Goal: Task Accomplishment & Management: Complete application form

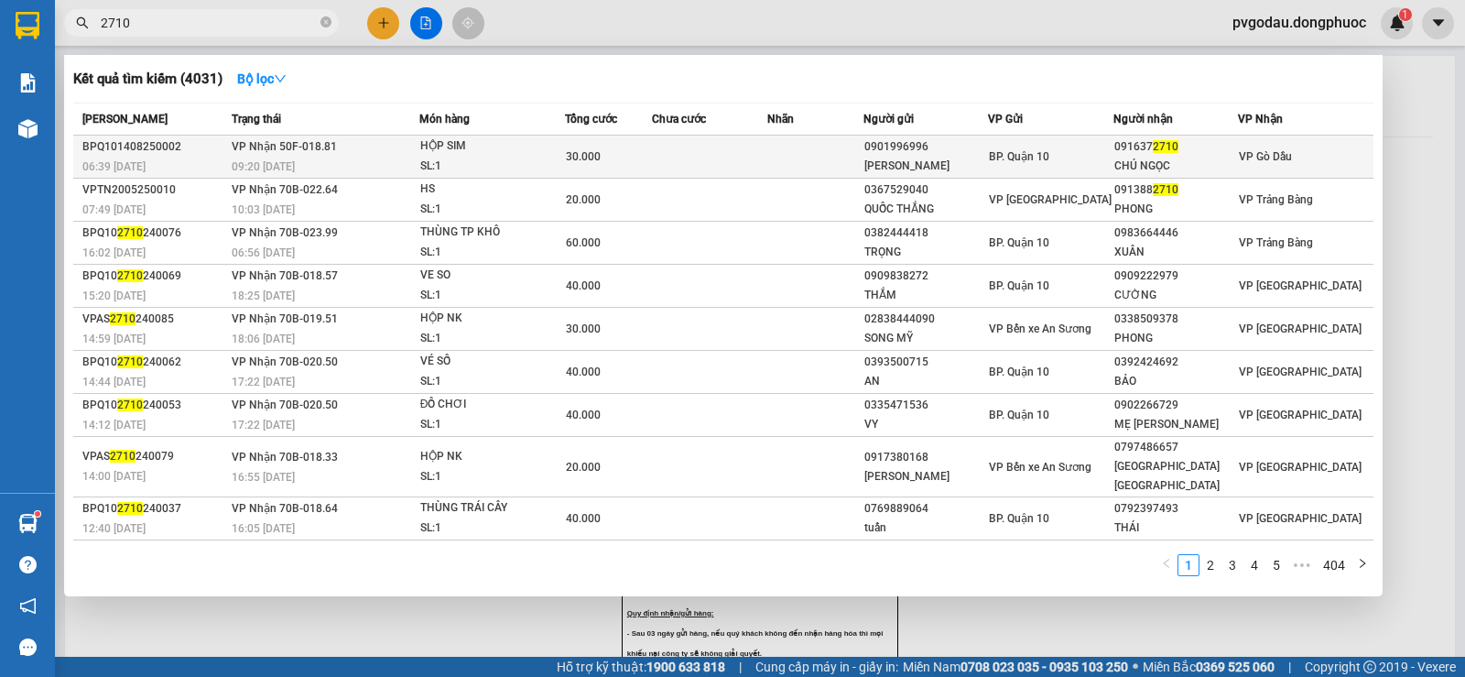
type input "2710"
click at [752, 160] on td at bounding box center [709, 157] width 115 height 43
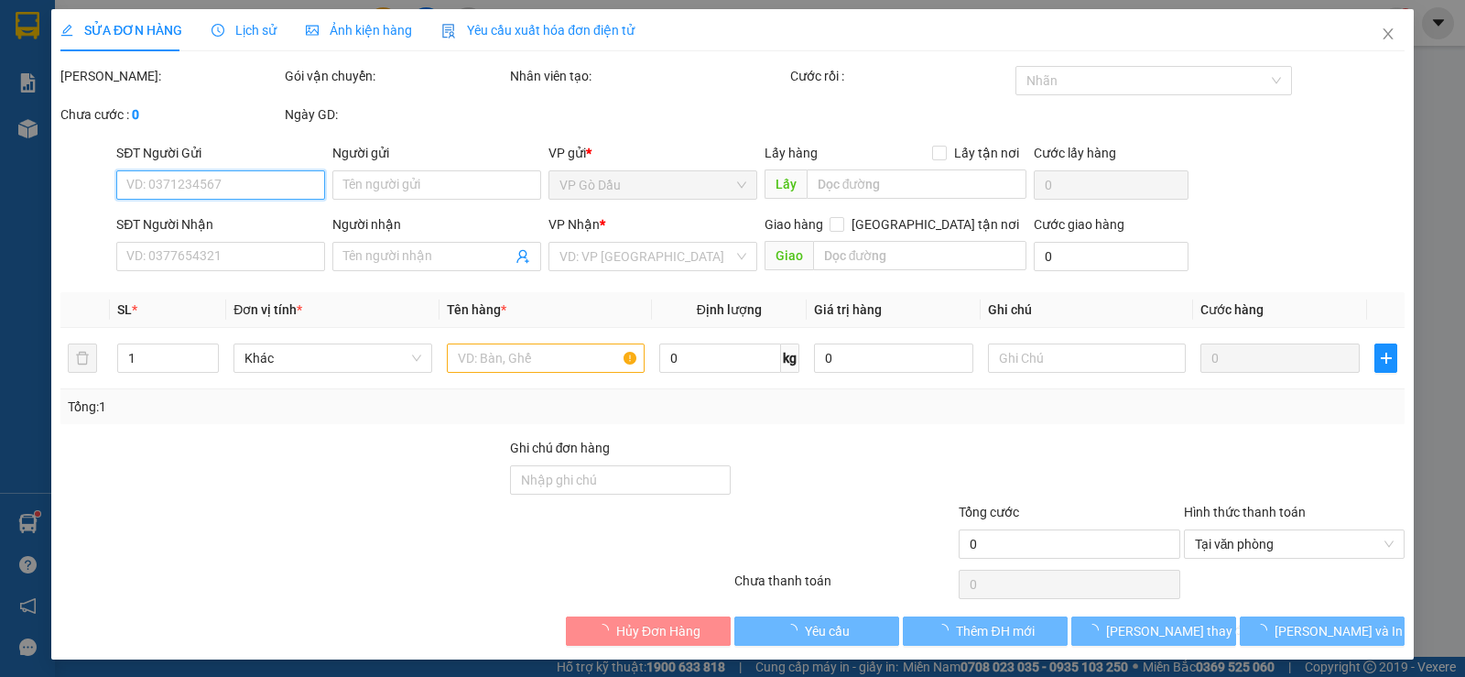
type input "0901996996"
type input "[PERSON_NAME]"
type input "0916372710"
type input "CHÚ NGỌC"
type input "30.000"
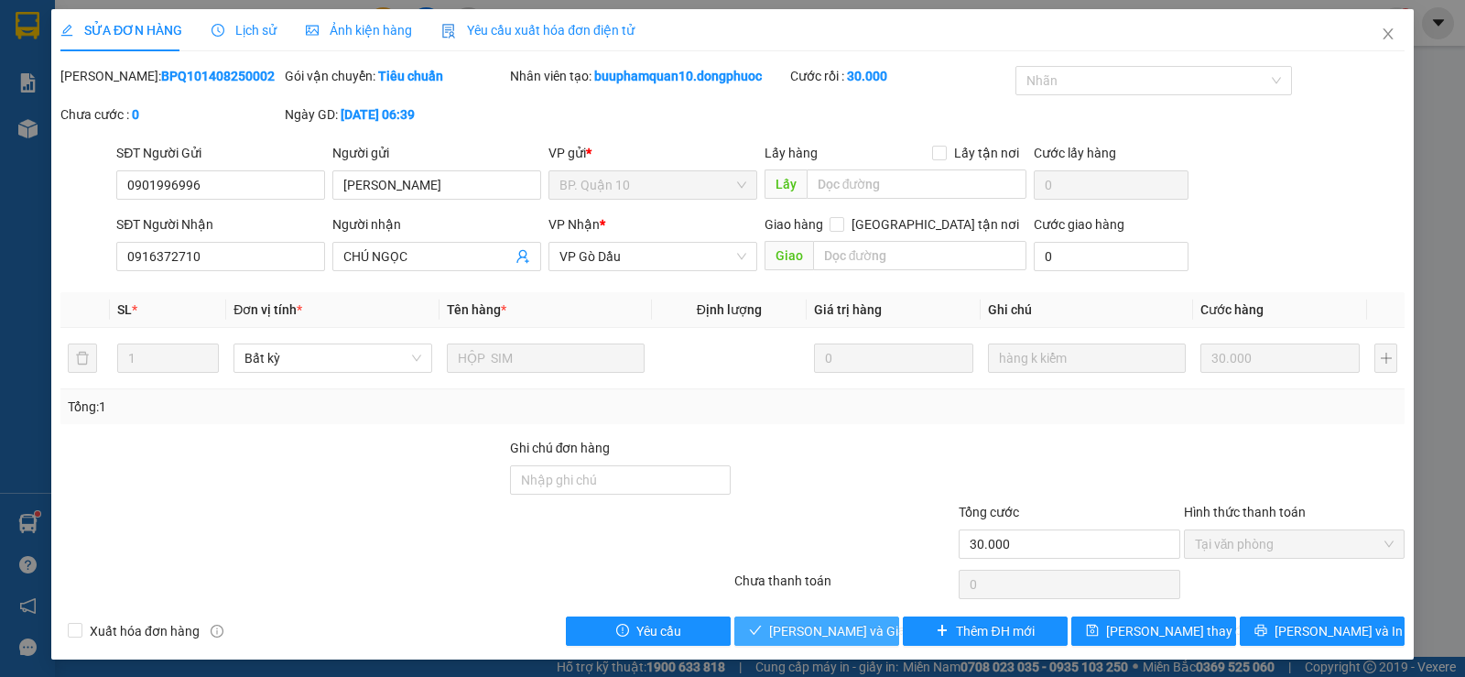
click at [820, 627] on span "[PERSON_NAME] và Giao hàng" at bounding box center [857, 631] width 176 height 20
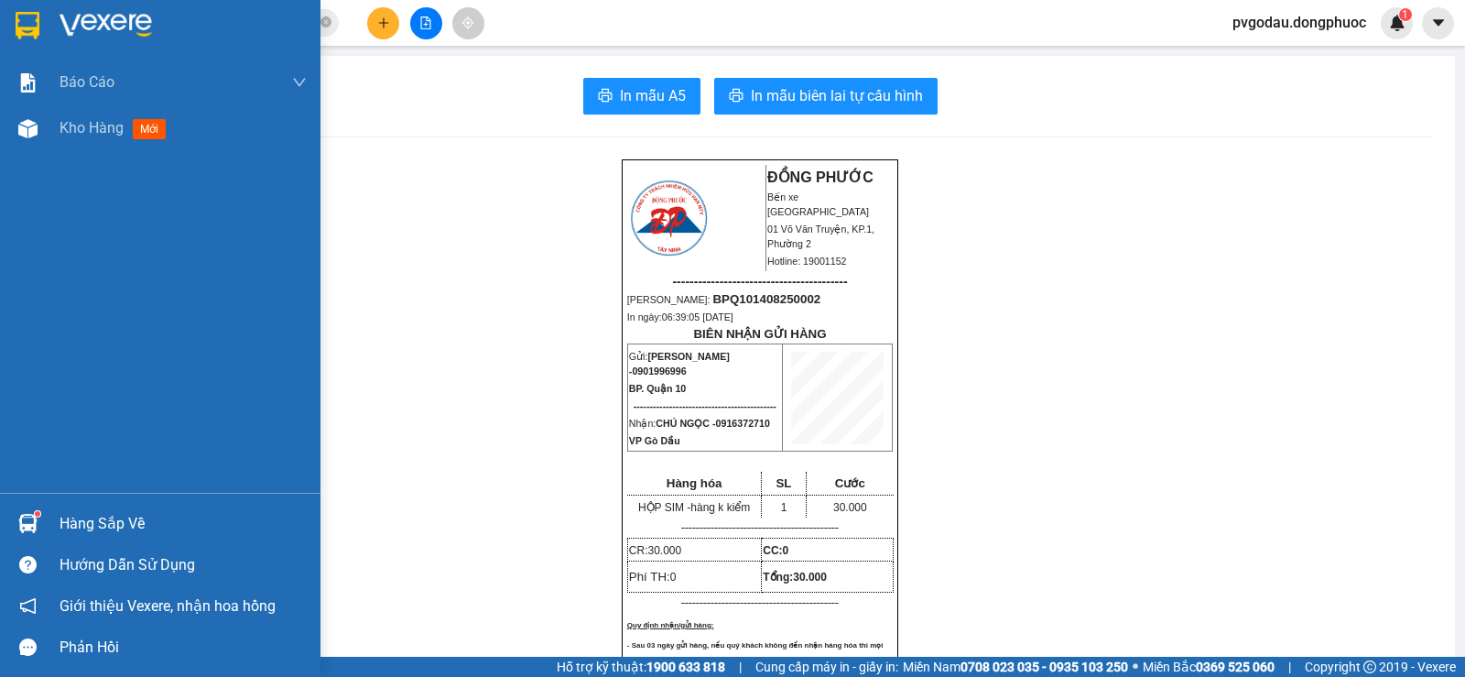
click at [76, 518] on div "Hàng sắp về" at bounding box center [183, 523] width 247 height 27
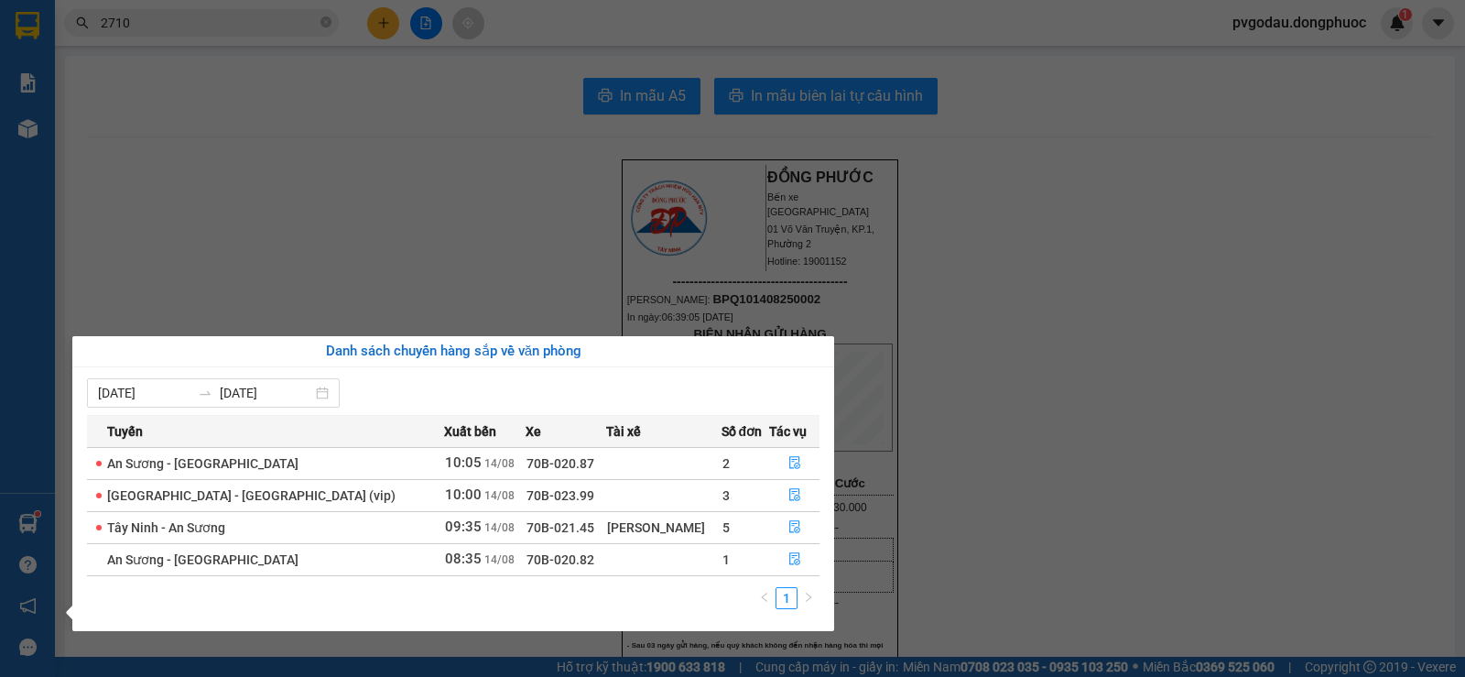
click at [184, 231] on section "Kết quả tìm kiếm ( 4031 ) Bộ lọc Mã ĐH Trạng thái Món hàng Tổng cước Chưa cước …" at bounding box center [732, 338] width 1465 height 677
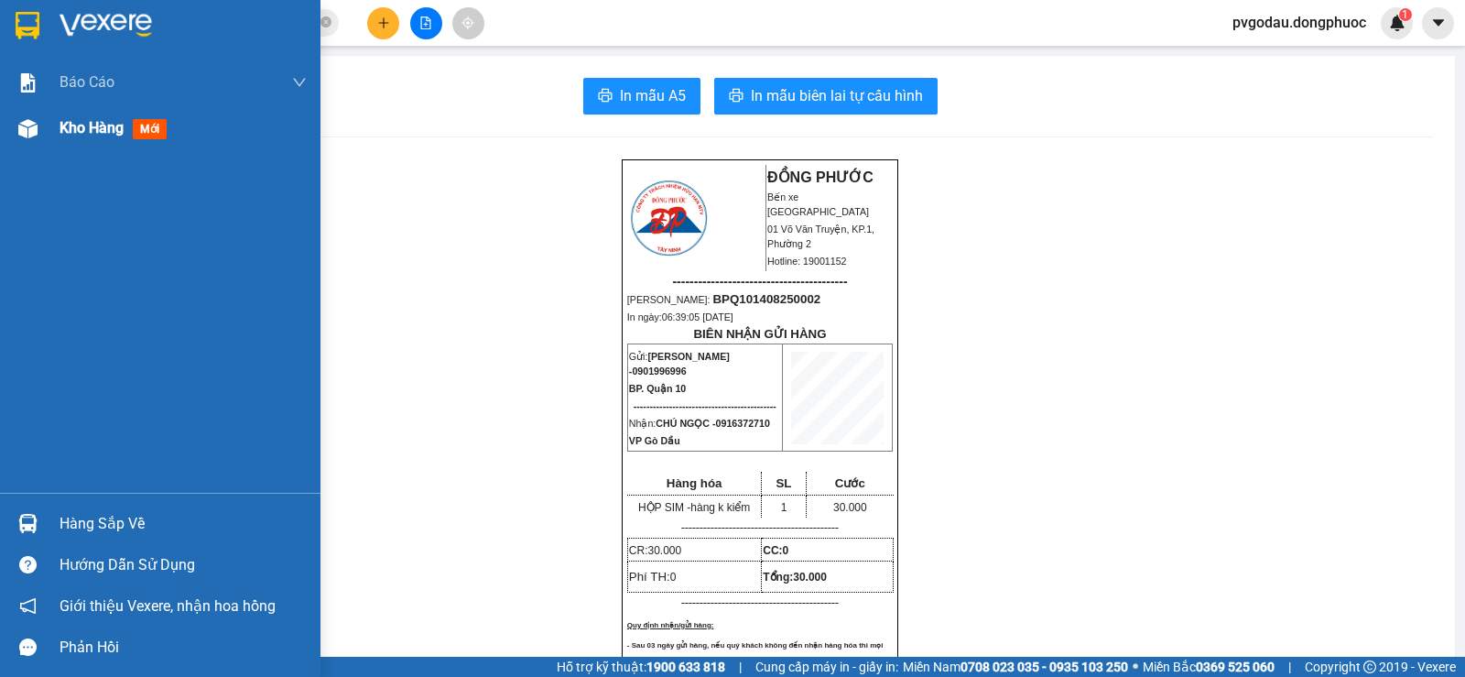
click at [93, 129] on span "Kho hàng" at bounding box center [92, 127] width 64 height 17
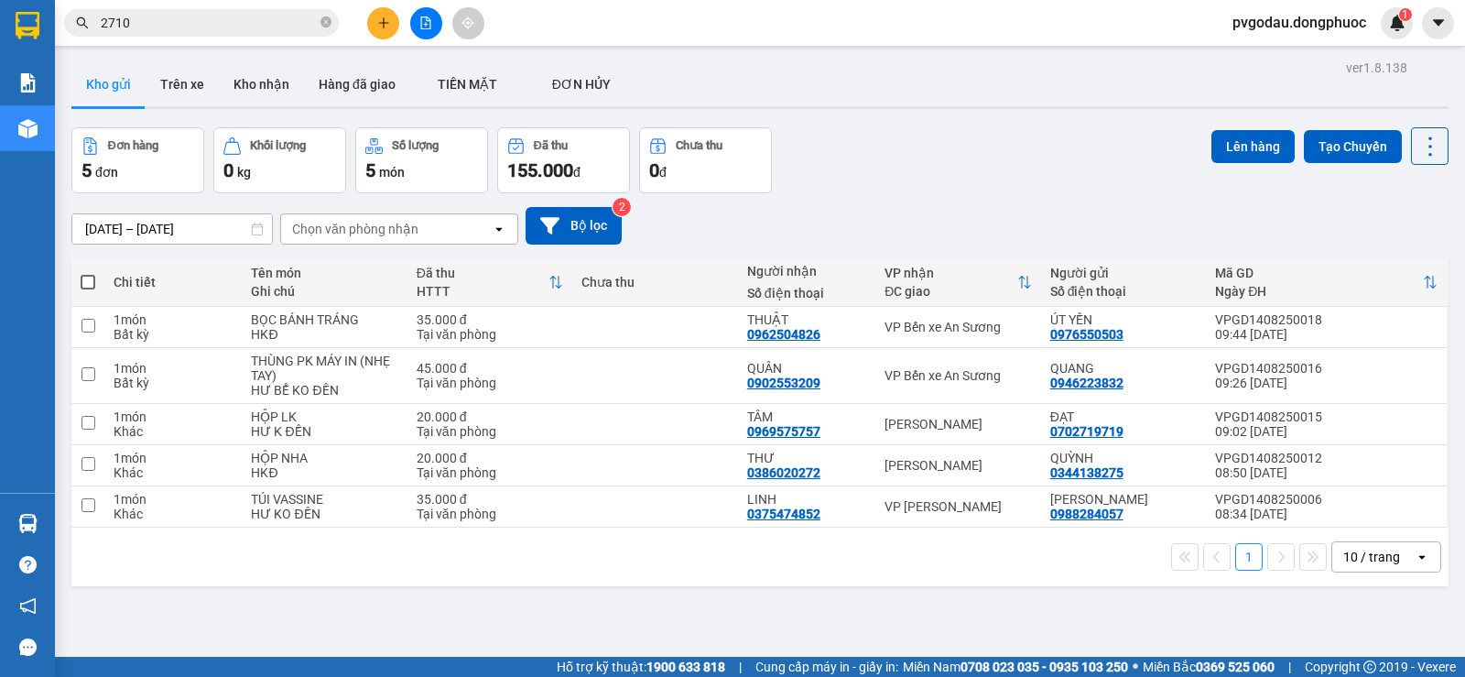
click at [192, 25] on input "2710" at bounding box center [209, 23] width 216 height 20
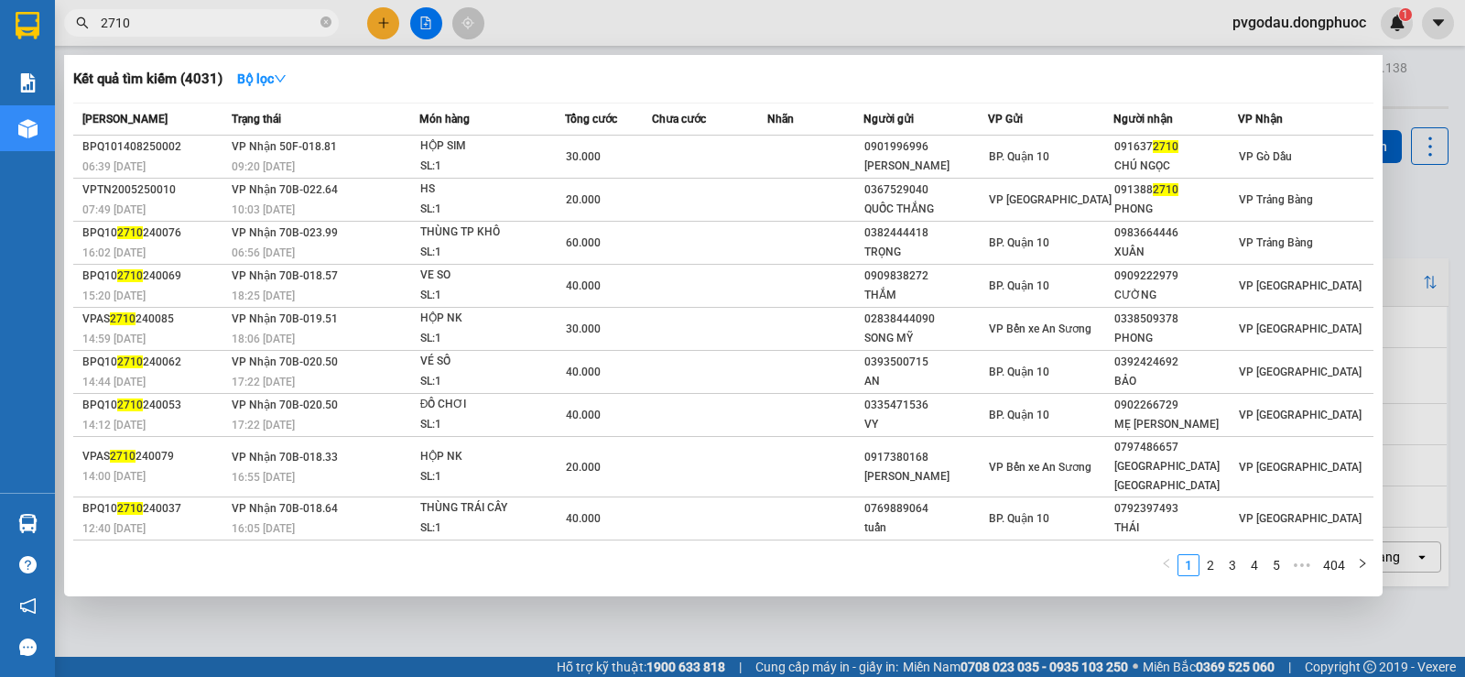
click at [192, 25] on input "2710" at bounding box center [209, 23] width 216 height 20
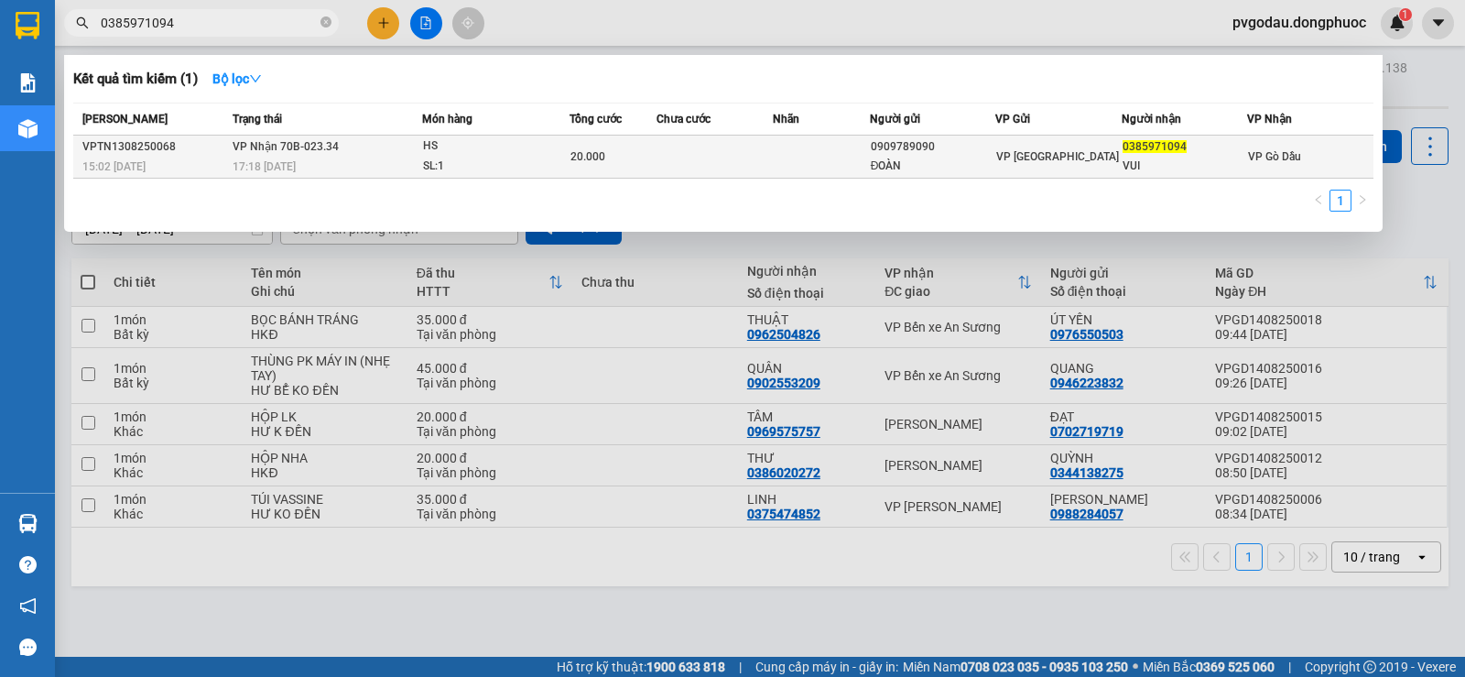
type input "0385971094"
click at [440, 161] on div "SL: 1" at bounding box center [491, 167] width 137 height 20
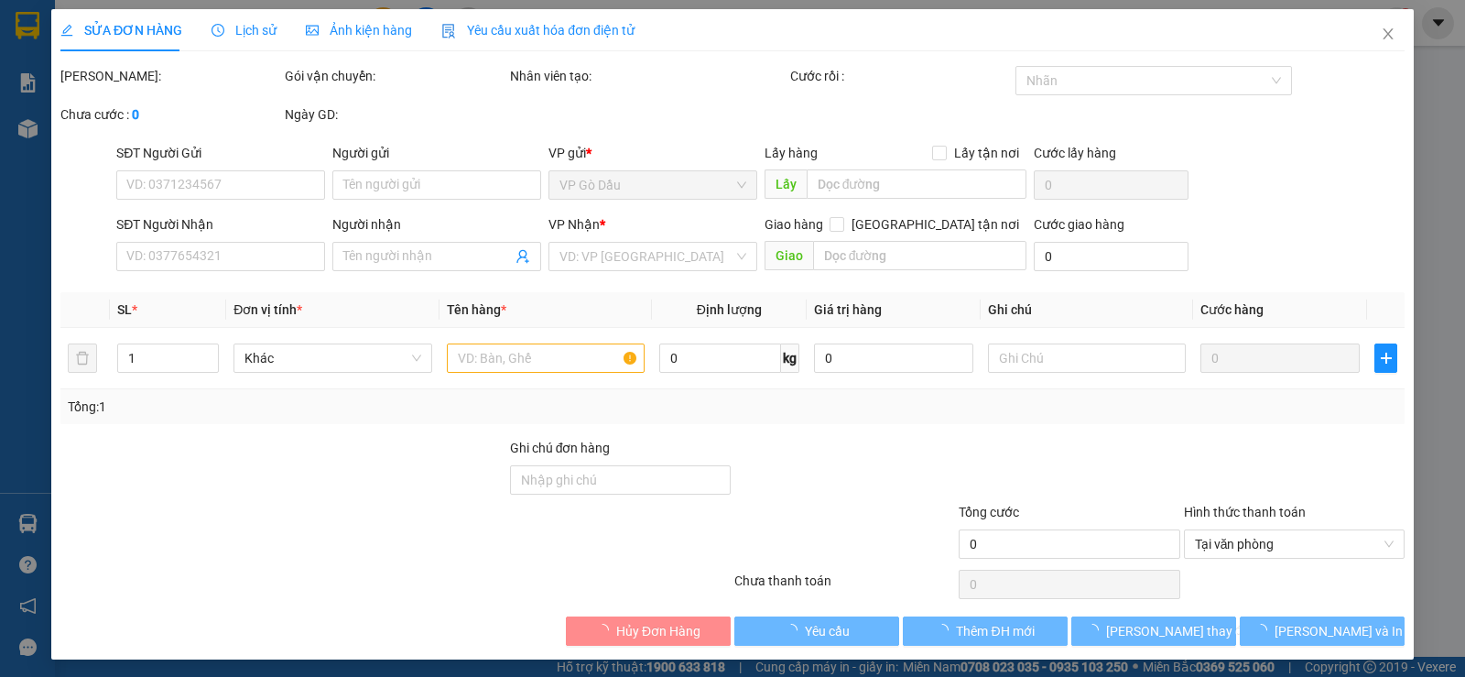
type input "0909789090"
type input "ĐOÀN"
type input "0385971094"
type input "VUI"
type input "20.000"
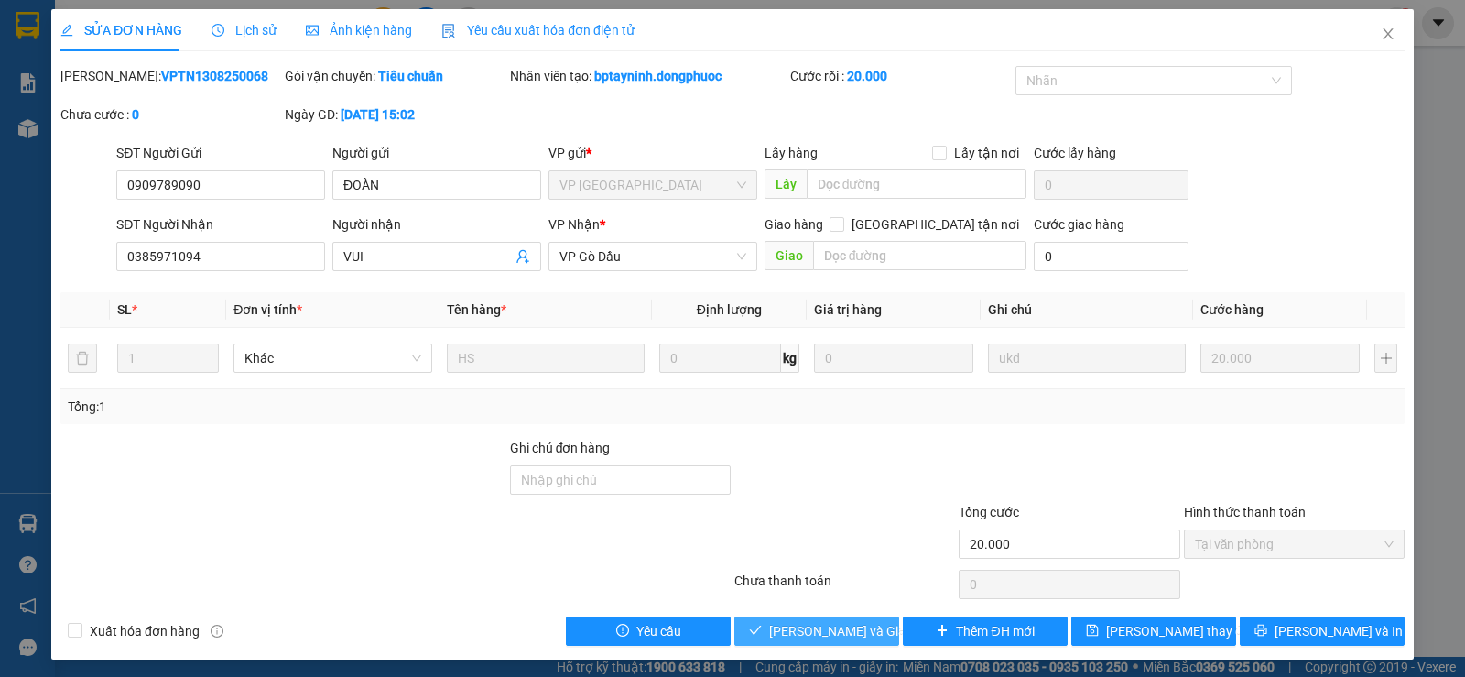
click at [834, 630] on span "[PERSON_NAME] và Giao hàng" at bounding box center [857, 631] width 176 height 20
